Goal: Transaction & Acquisition: Purchase product/service

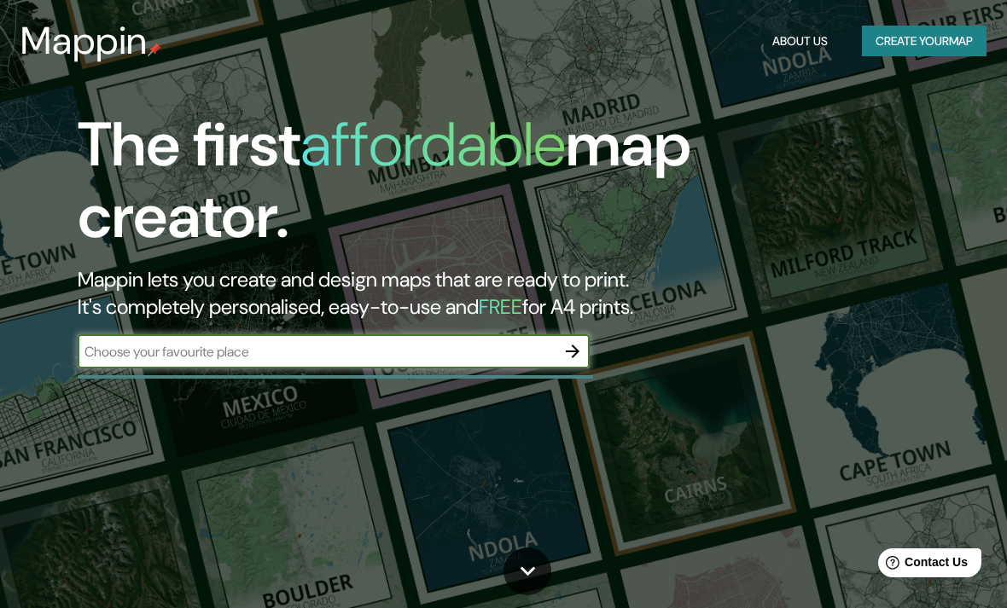
click at [533, 352] on input "text" at bounding box center [317, 352] width 478 height 20
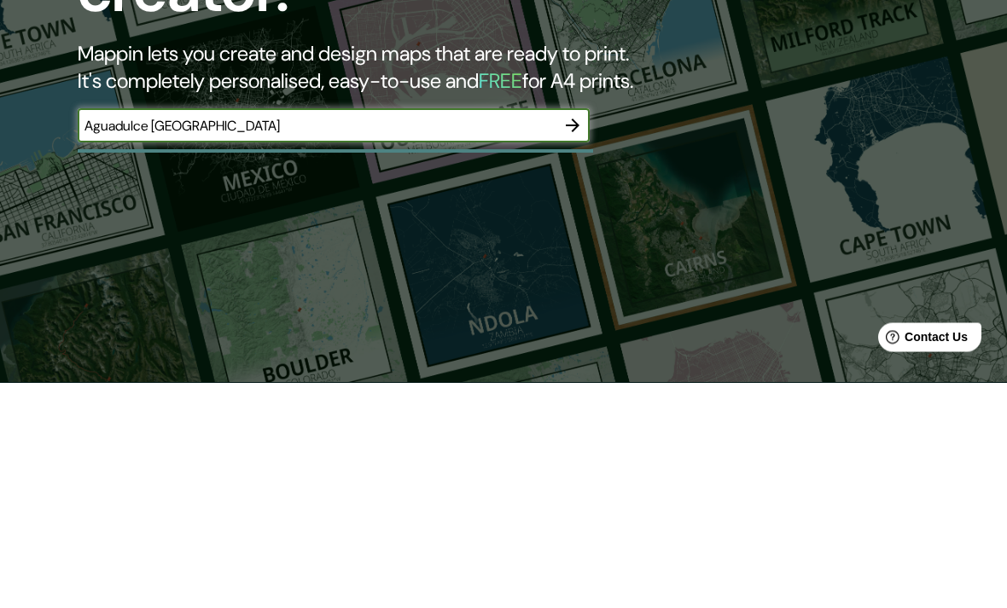
type input "Aguadulce [GEOGRAPHIC_DATA]"
click at [570, 334] on button "button" at bounding box center [572, 351] width 34 height 34
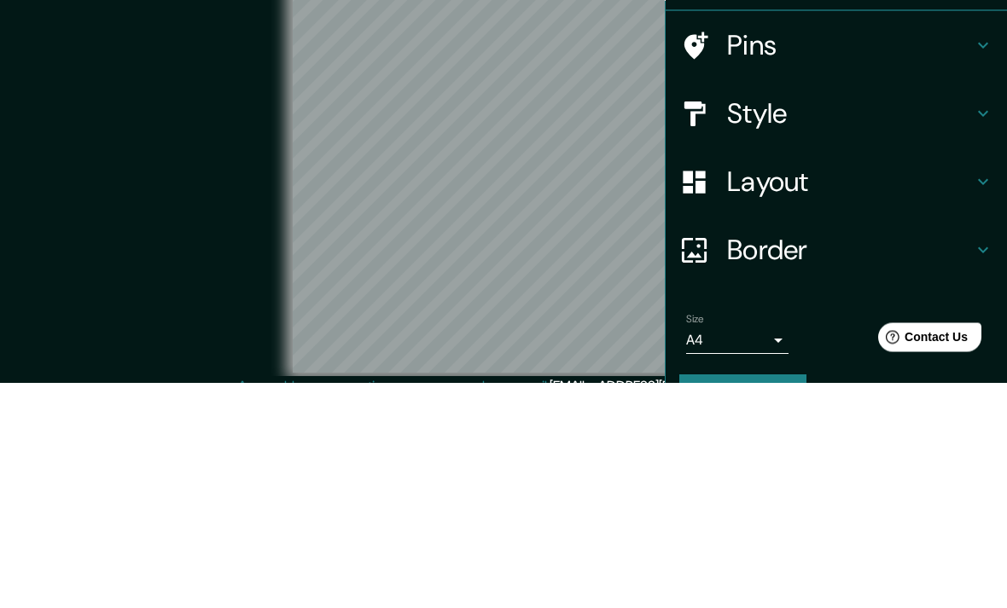
scroll to position [70, 0]
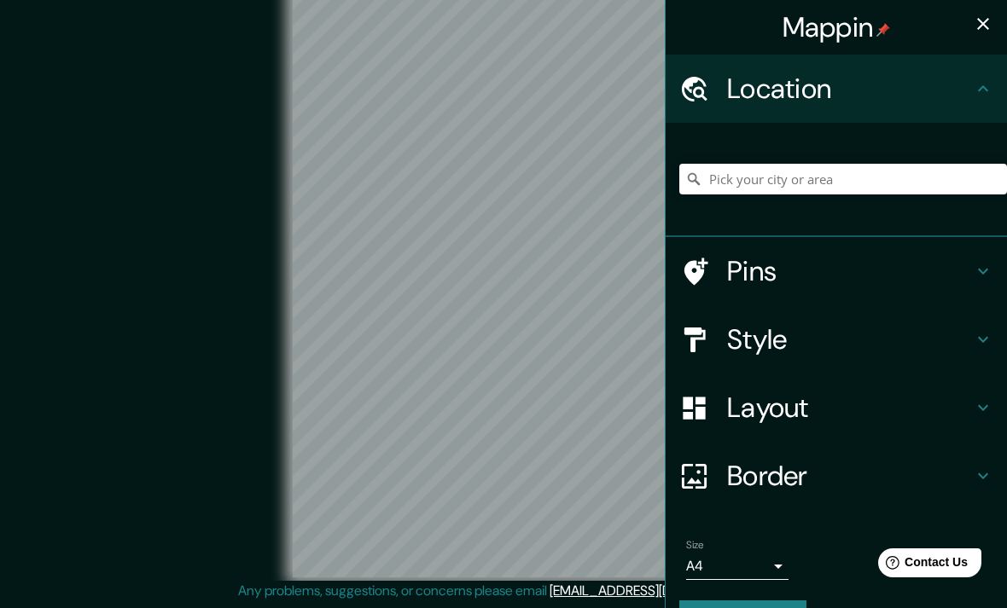
click at [957, 341] on h4 "Style" at bounding box center [850, 340] width 246 height 34
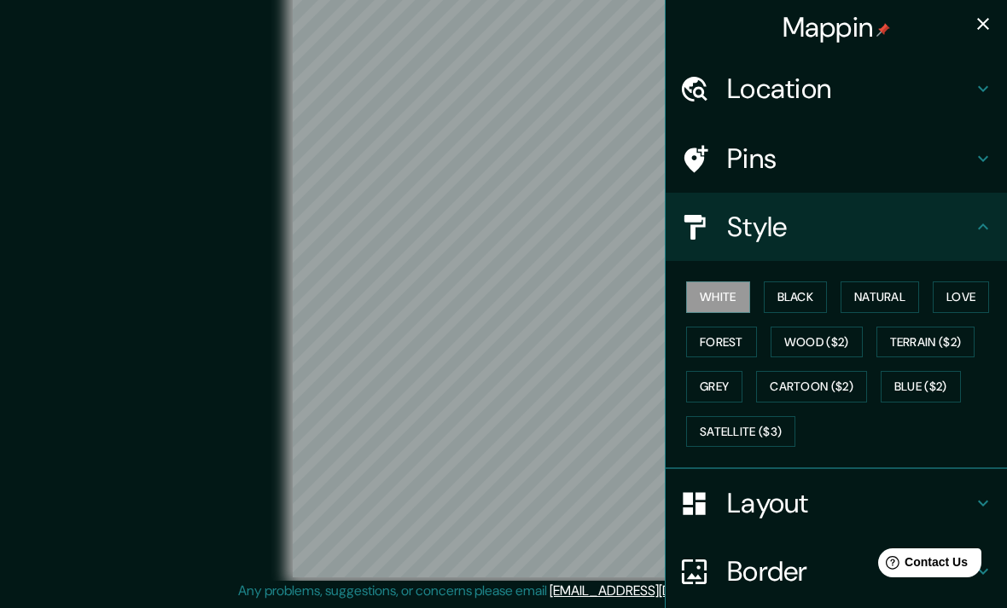
click at [900, 298] on button "Natural" at bounding box center [879, 298] width 78 height 32
click at [979, 299] on button "Love" at bounding box center [961, 298] width 56 height 32
click at [717, 343] on button "Forest" at bounding box center [721, 343] width 71 height 32
click at [875, 295] on button "Natural" at bounding box center [879, 298] width 78 height 32
click at [790, 301] on button "Black" at bounding box center [796, 298] width 64 height 32
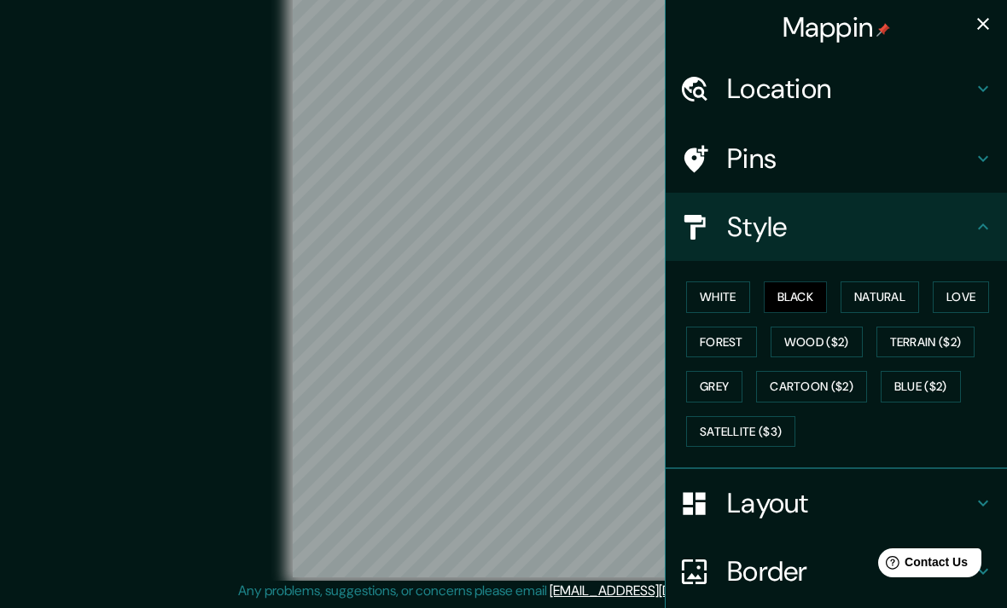
click at [804, 85] on h4 "Location" at bounding box center [850, 89] width 246 height 34
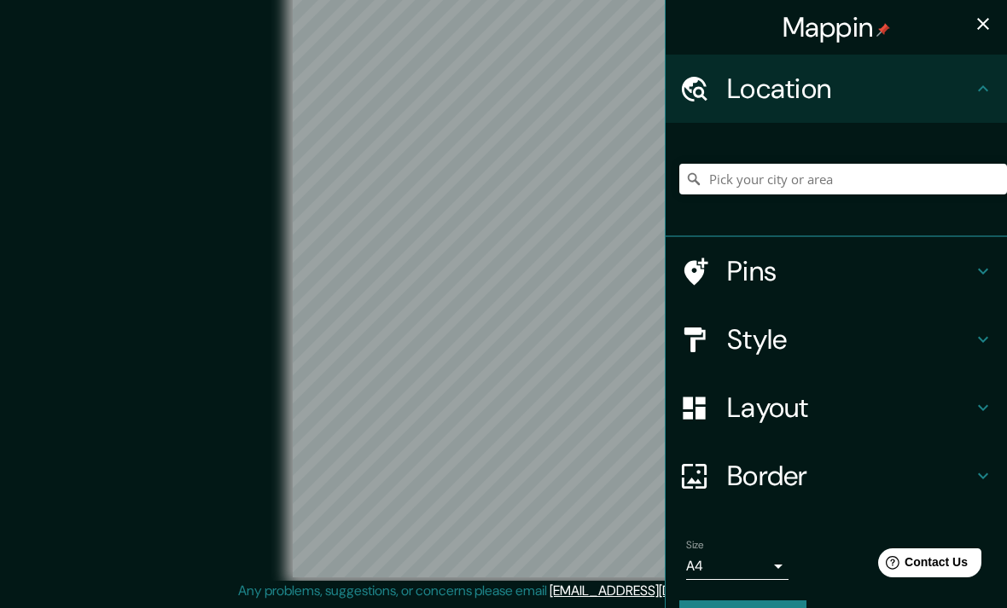
click at [979, 282] on div "Pins" at bounding box center [836, 271] width 341 height 68
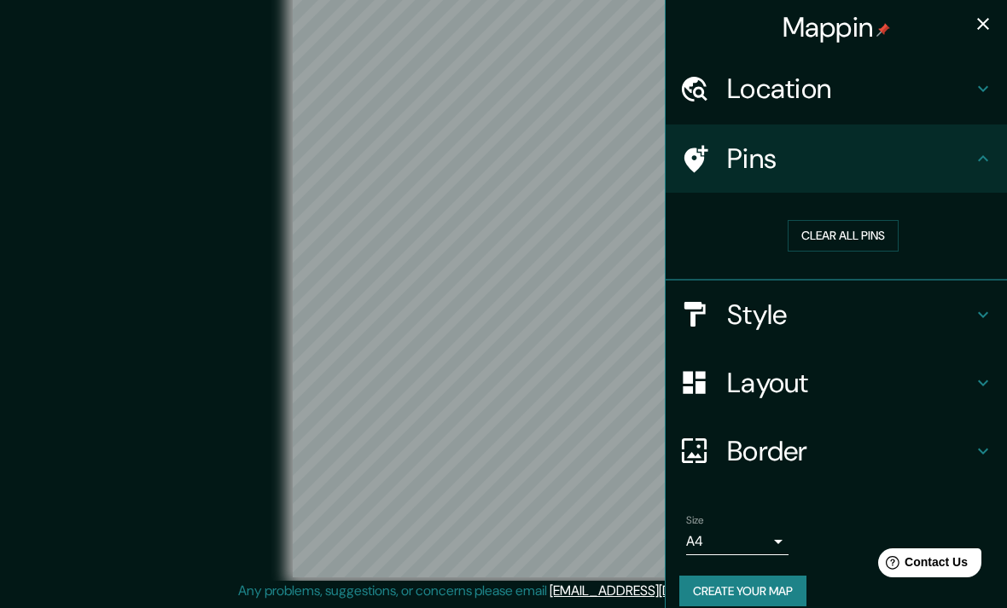
click at [881, 237] on button "Clear all pins" at bounding box center [843, 236] width 111 height 32
click at [979, 375] on icon at bounding box center [983, 383] width 20 height 20
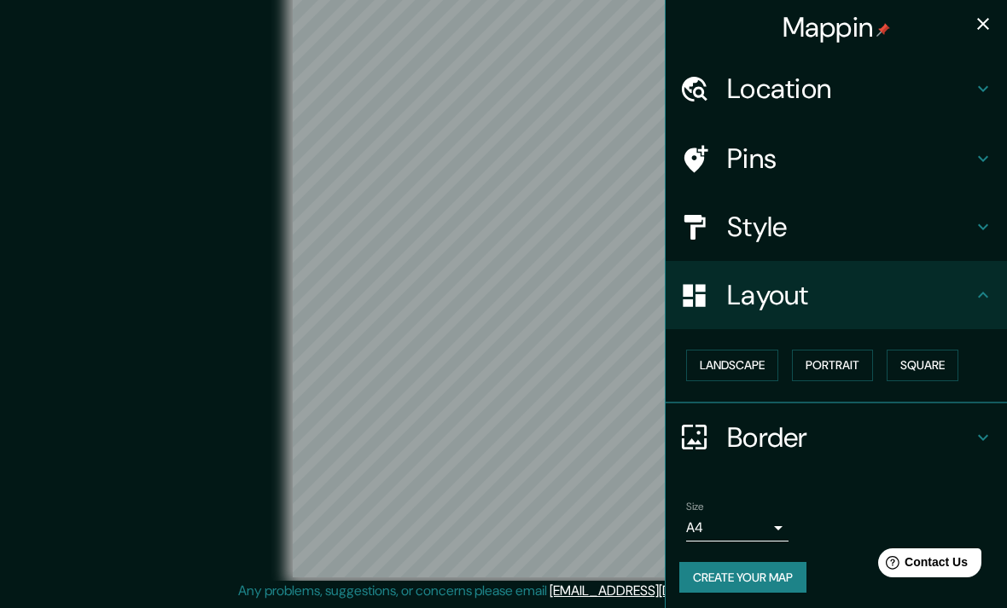
click at [741, 369] on button "Landscape" at bounding box center [732, 366] width 92 height 32
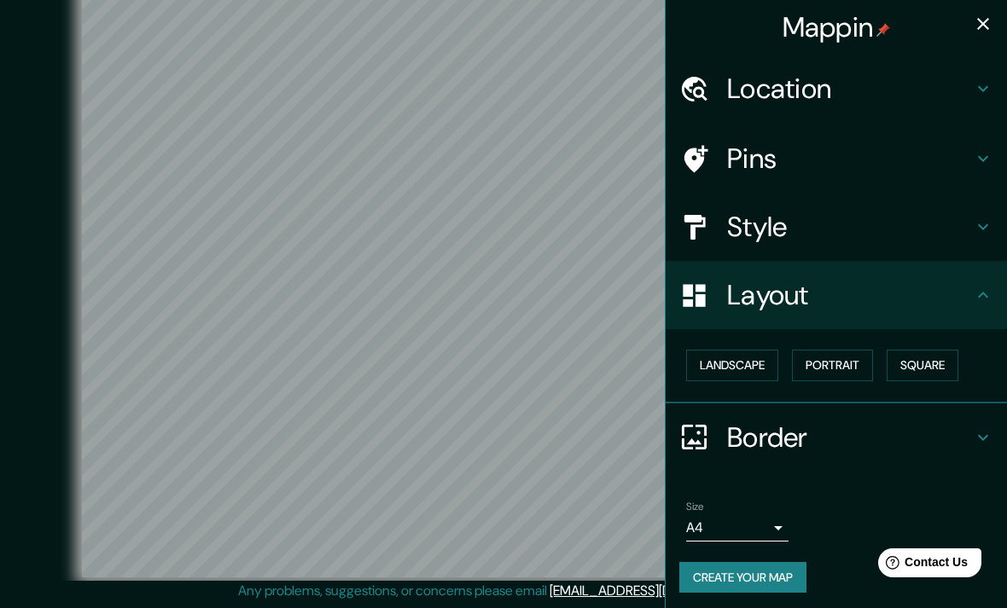
click at [853, 369] on button "Portrait" at bounding box center [832, 366] width 81 height 32
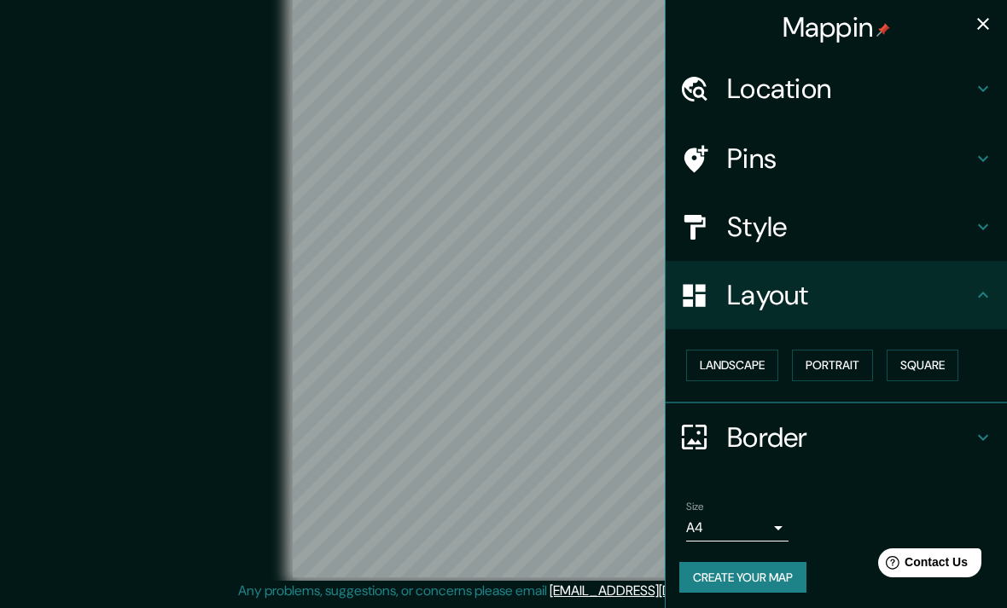
click at [755, 361] on button "Landscape" at bounding box center [732, 366] width 92 height 32
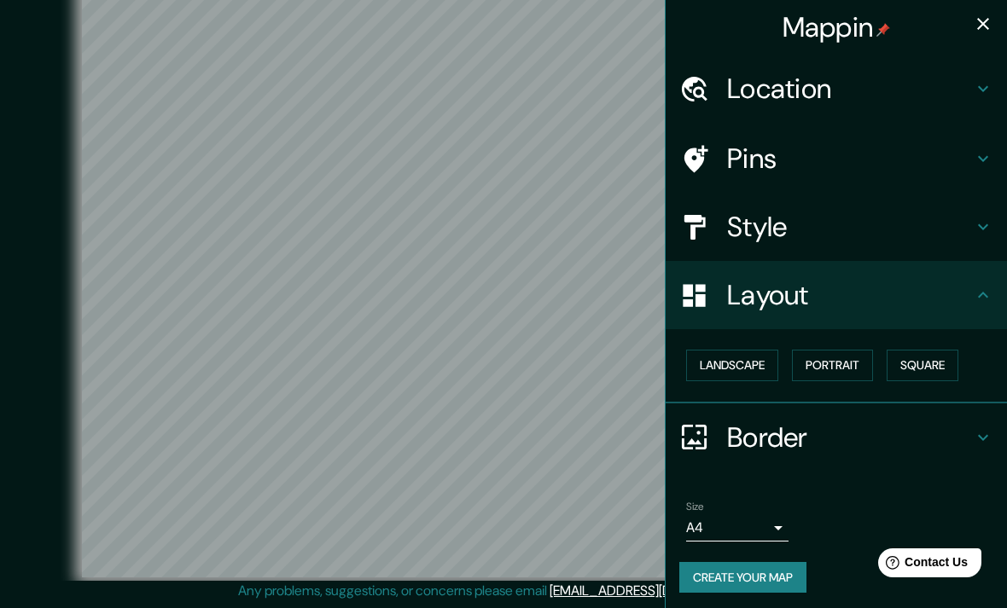
click at [893, 442] on h4 "Border" at bounding box center [850, 438] width 246 height 34
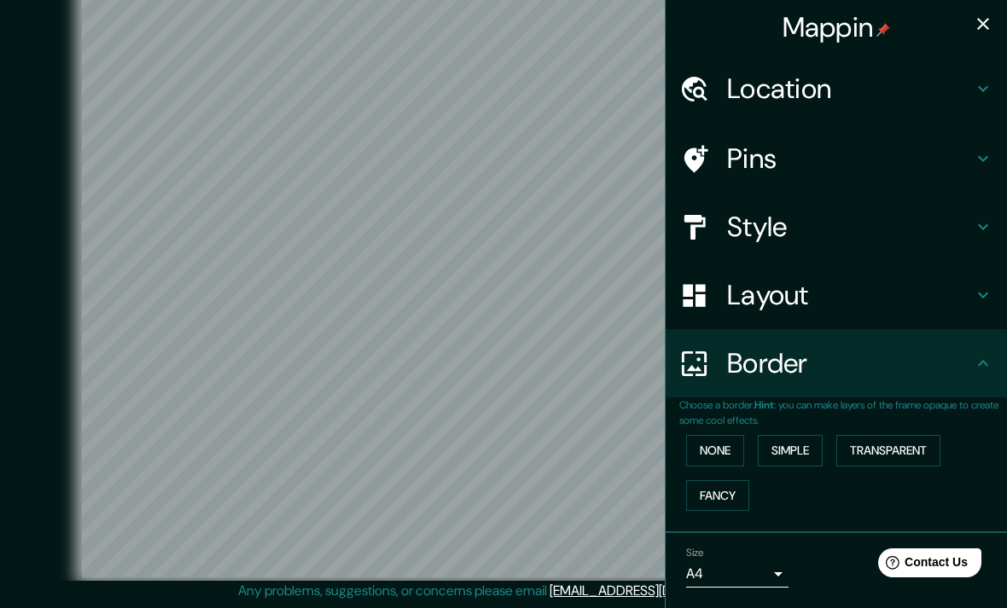
click at [970, 369] on h4 "Border" at bounding box center [850, 363] width 246 height 34
click at [875, 169] on h4 "Pins" at bounding box center [850, 159] width 246 height 34
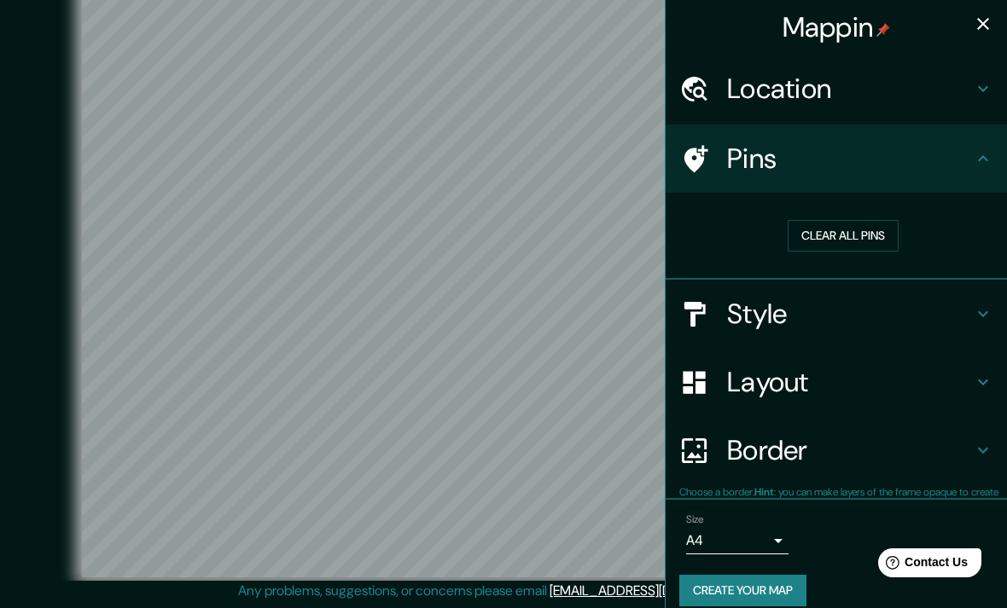
scroll to position [0, 0]
click at [936, 311] on h4 "Style" at bounding box center [850, 315] width 246 height 34
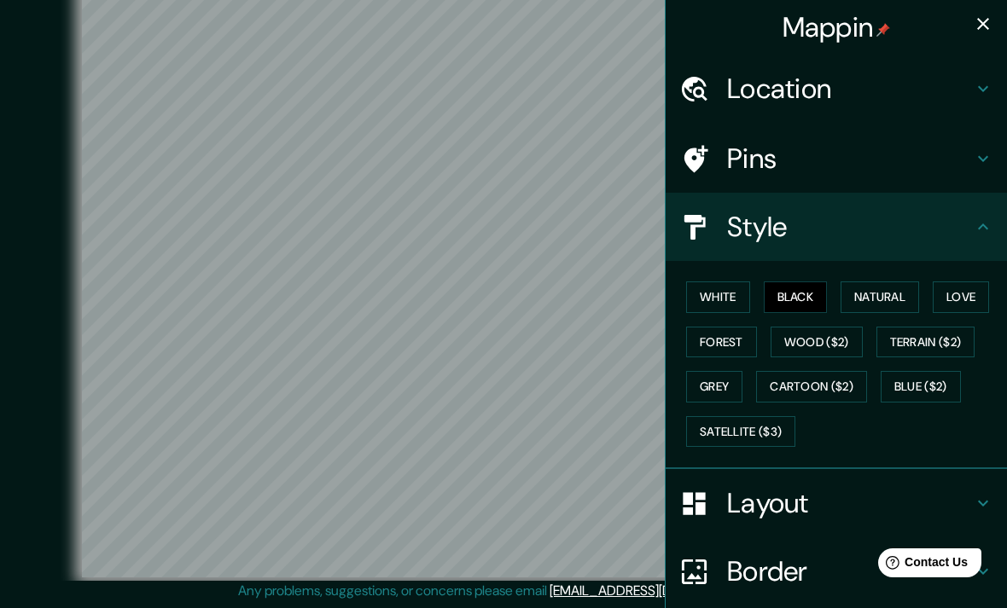
click at [904, 292] on button "Natural" at bounding box center [879, 298] width 78 height 32
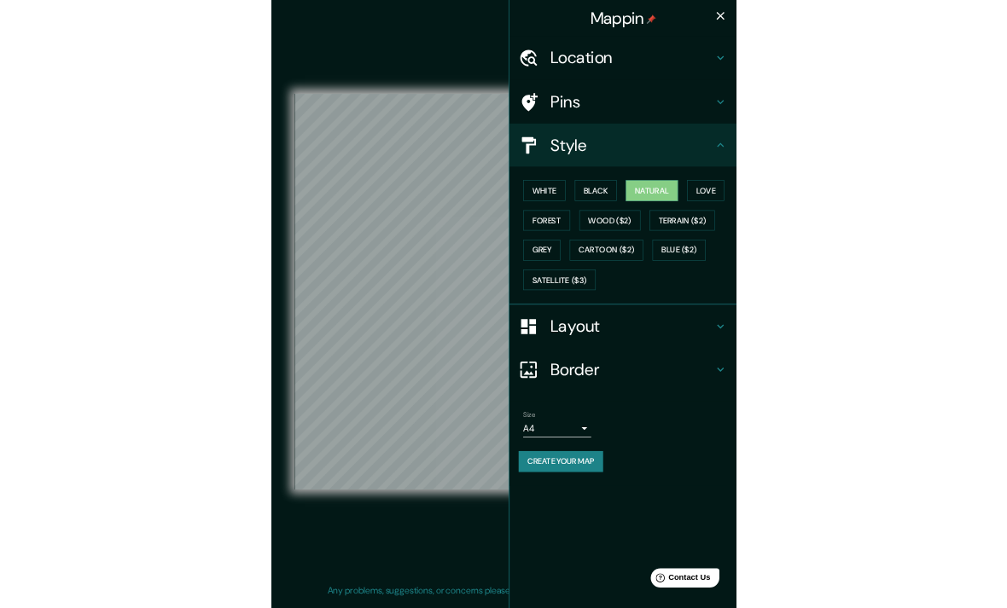
scroll to position [70, 0]
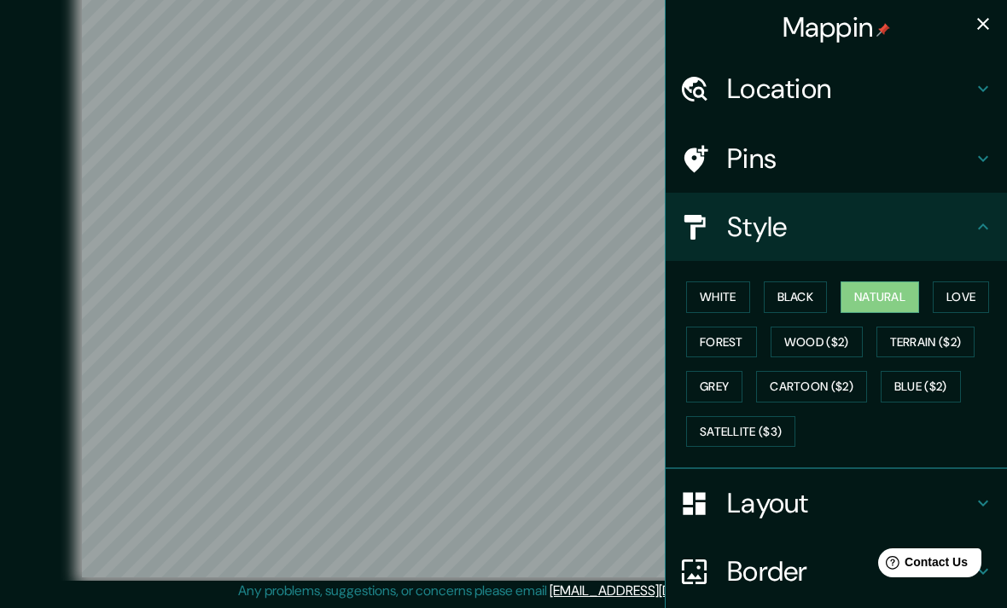
click at [973, 30] on icon "button" at bounding box center [983, 24] width 20 height 20
